Goal: Task Accomplishment & Management: Use online tool/utility

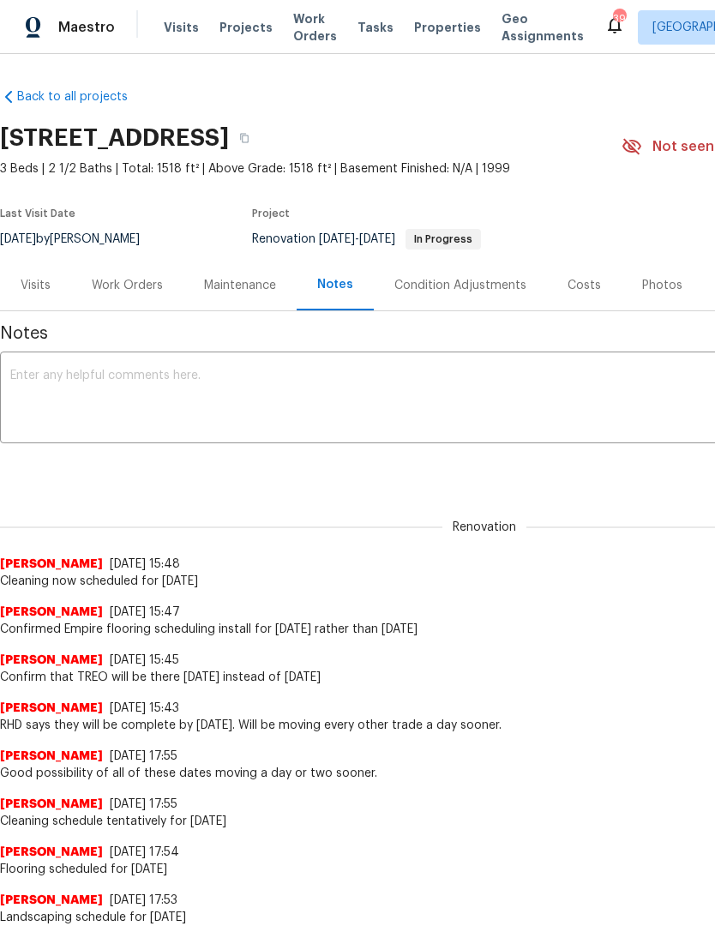
scroll to position [0, 11]
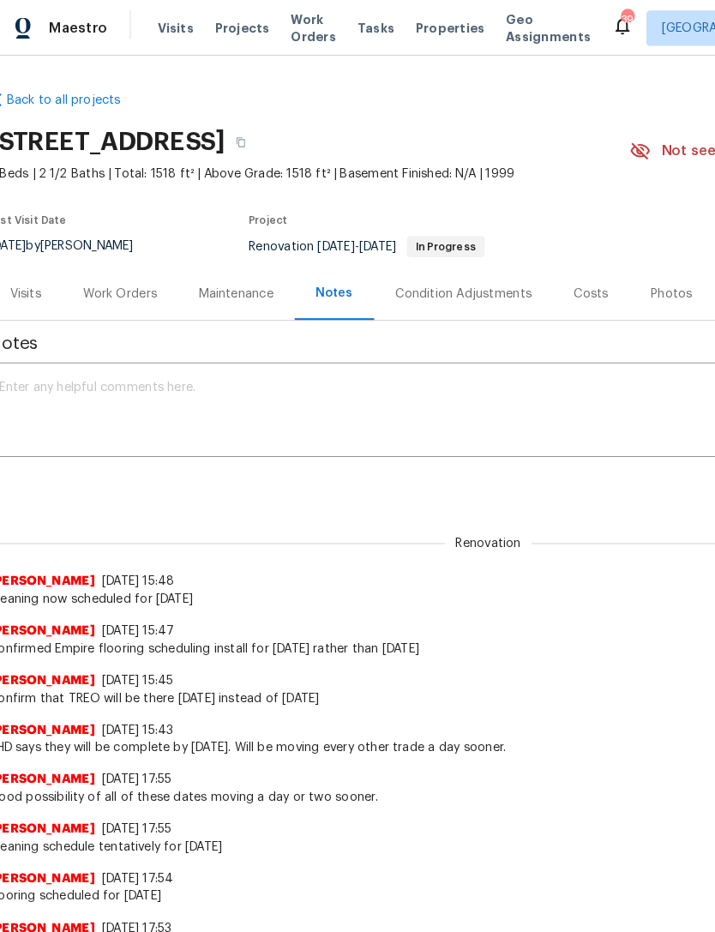
click at [63, 388] on textarea at bounding box center [484, 400] width 948 height 60
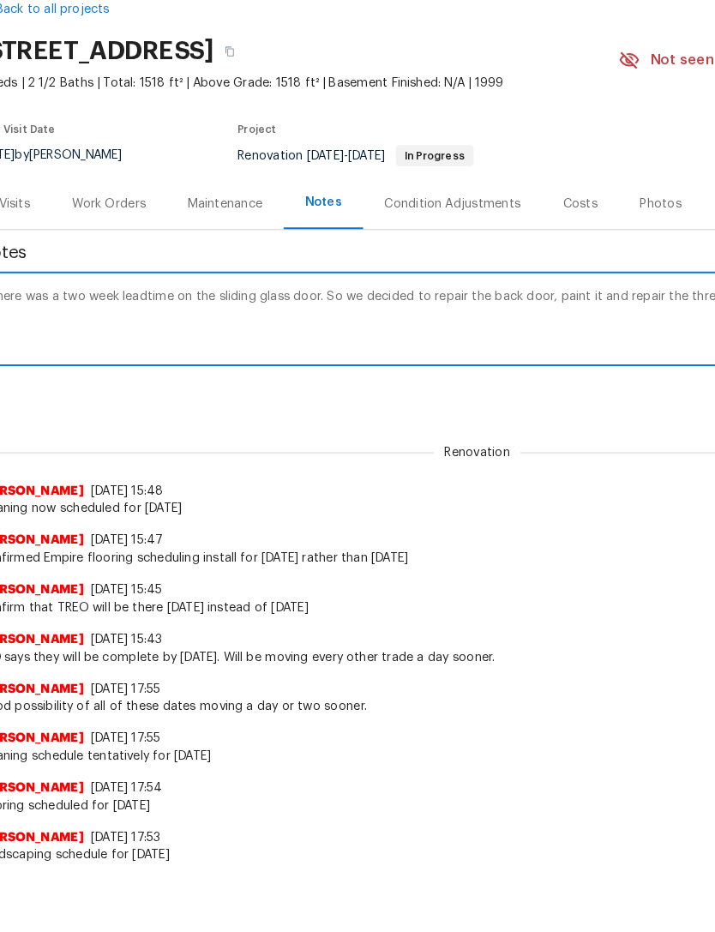
scroll to position [0, 254]
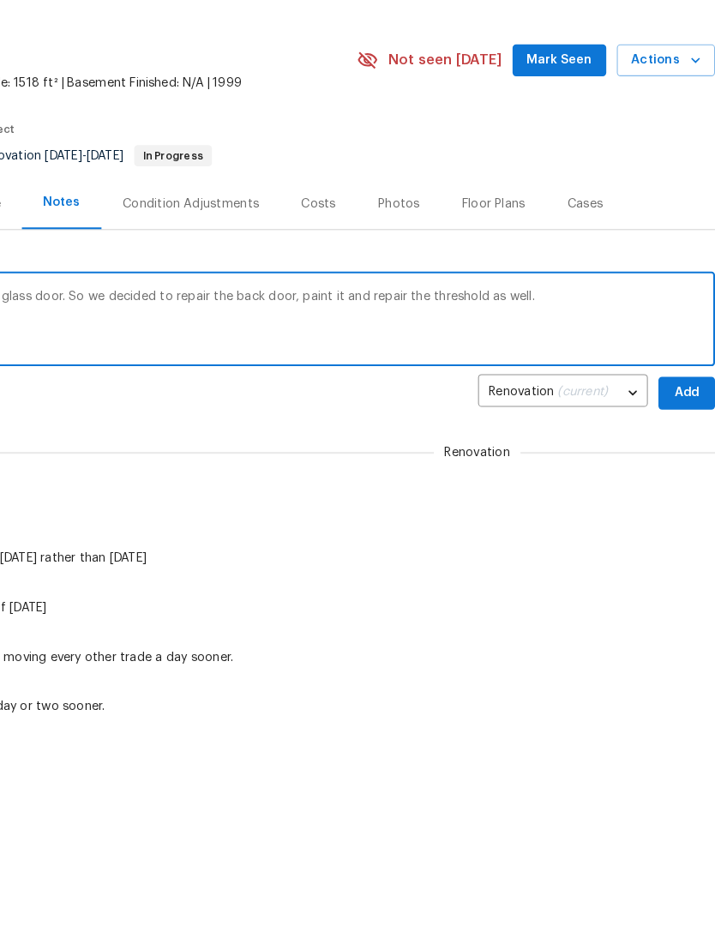
type textarea "There was a two week lead time on the sliding glass door. So we decided to repa…"
click at [674, 459] on span "Add" at bounding box center [687, 469] width 27 height 21
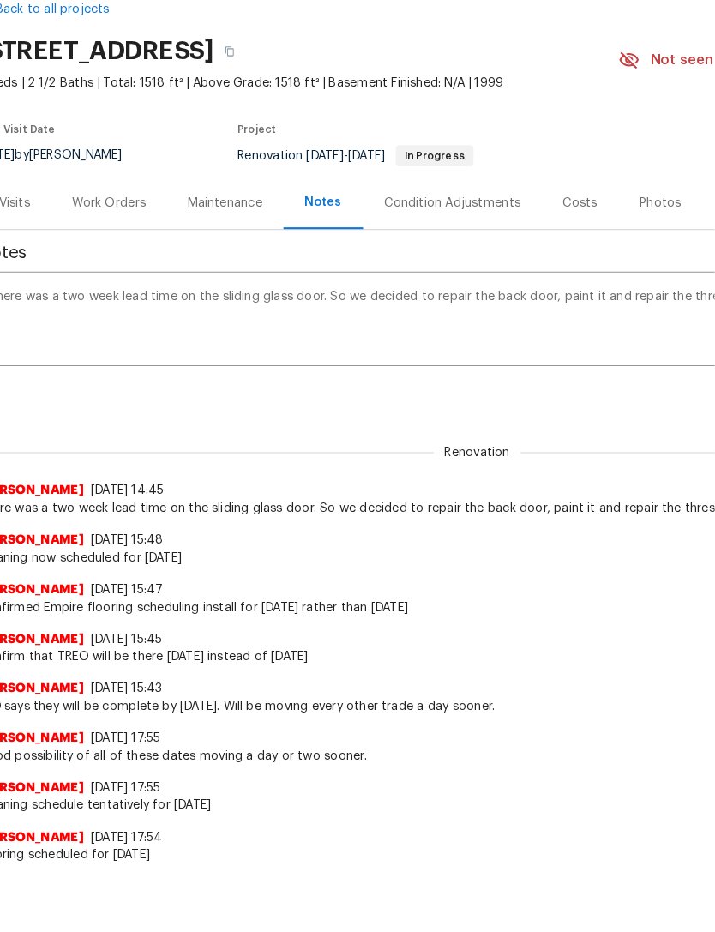
scroll to position [59, 0]
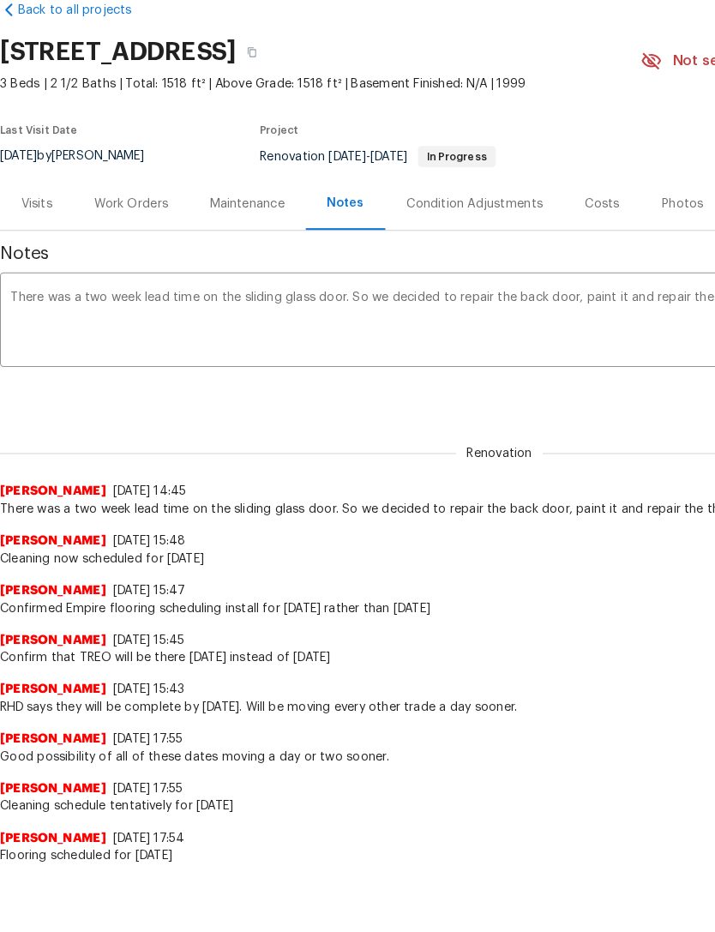
click at [120, 207] on div "Work Orders" at bounding box center [127, 226] width 112 height 51
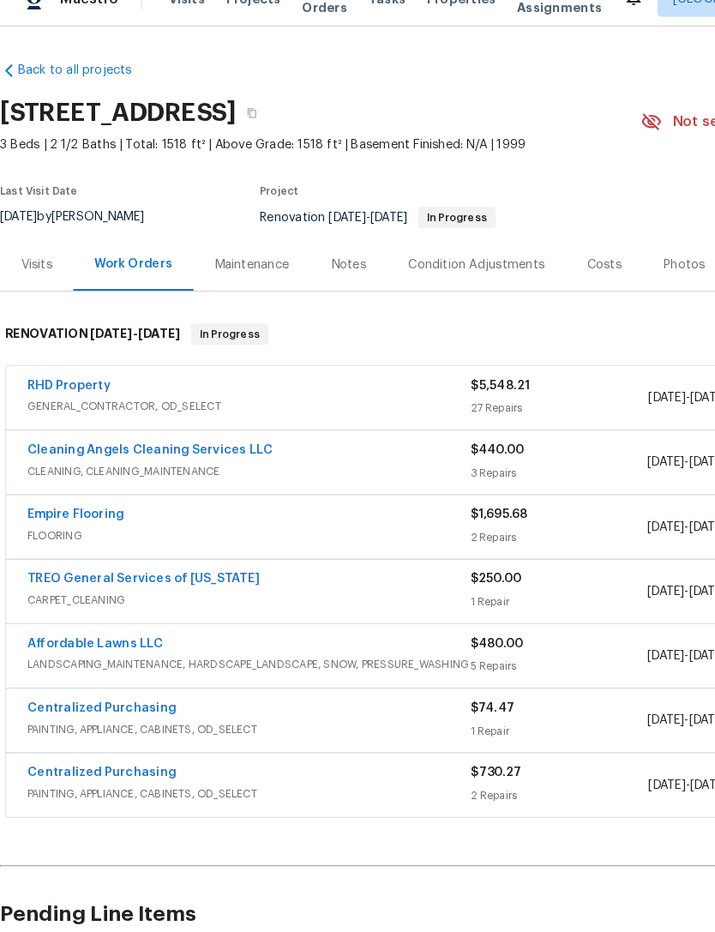
scroll to position [55, 0]
click at [59, 396] on link "RHD Property" at bounding box center [67, 402] width 81 height 12
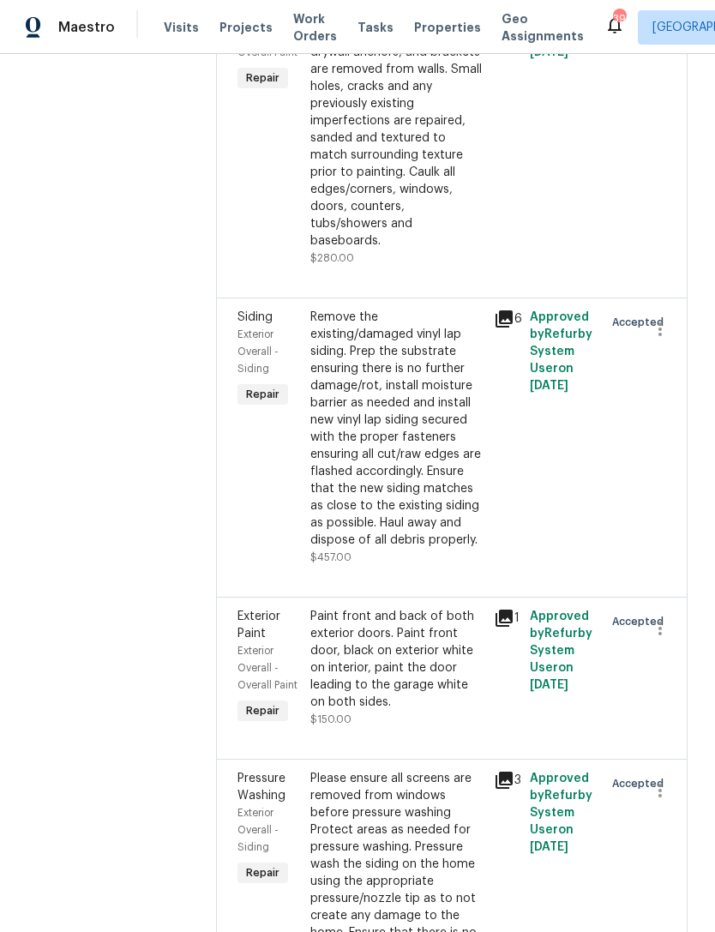
scroll to position [376, 0]
click at [436, 528] on div "Remove the existing/damaged vinyl lap siding. Prep the substrate ensuring there…" at bounding box center [396, 430] width 172 height 240
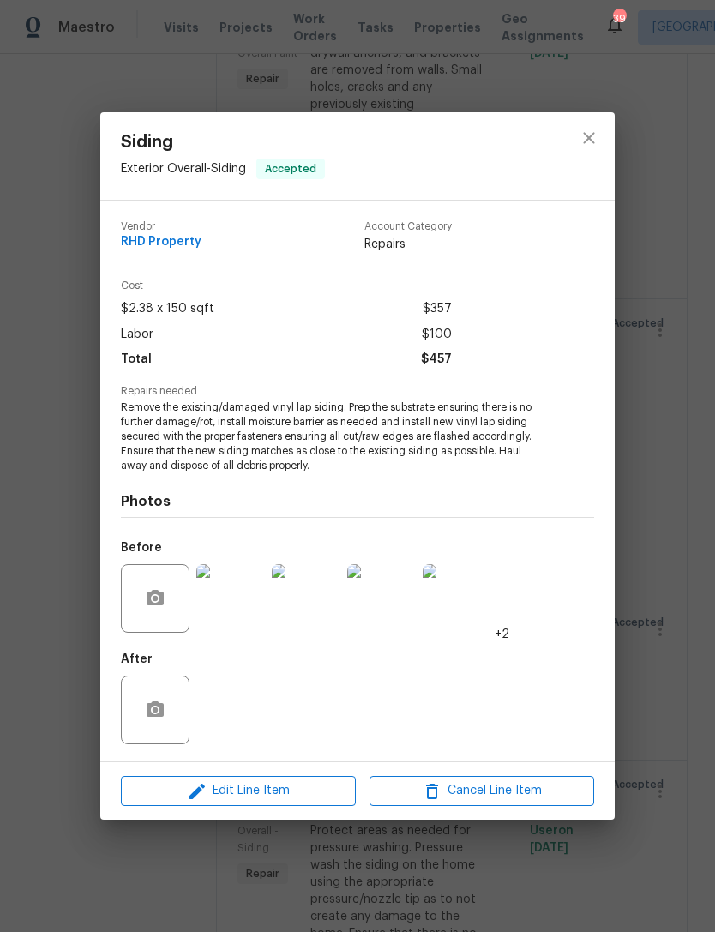
click at [231, 602] on img at bounding box center [230, 598] width 69 height 69
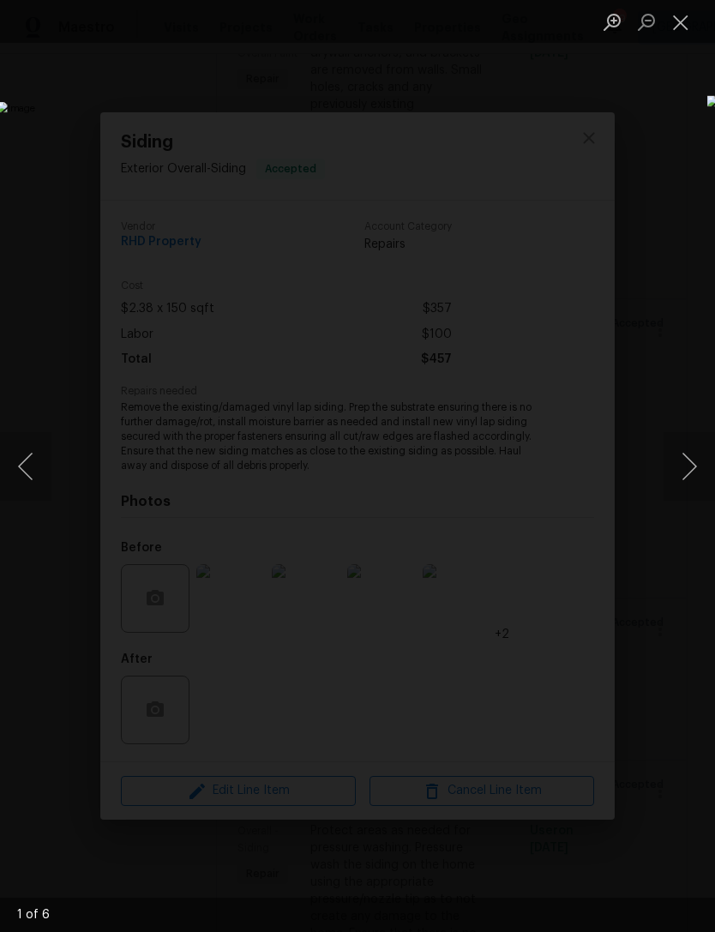
click at [680, 456] on button "Next image" at bounding box center [689, 466] width 51 height 69
click at [685, 466] on button "Next image" at bounding box center [689, 466] width 51 height 69
